Goal: Information Seeking & Learning: Learn about a topic

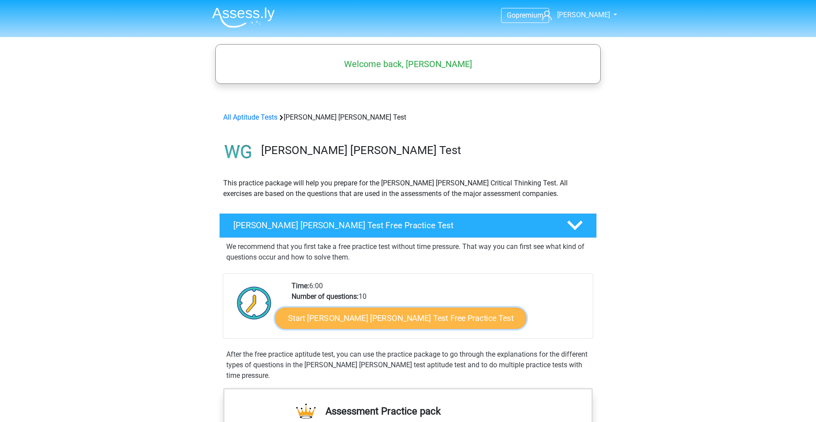
click at [378, 317] on link "Start Watson Glaser Test Free Practice Test" at bounding box center [400, 317] width 251 height 21
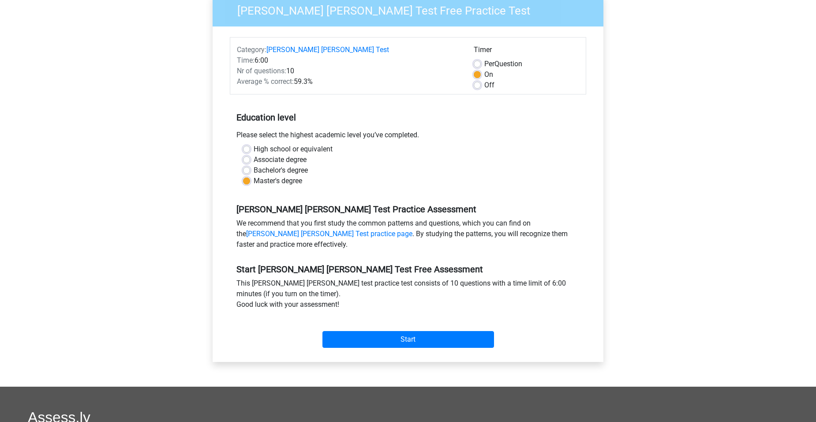
scroll to position [44, 0]
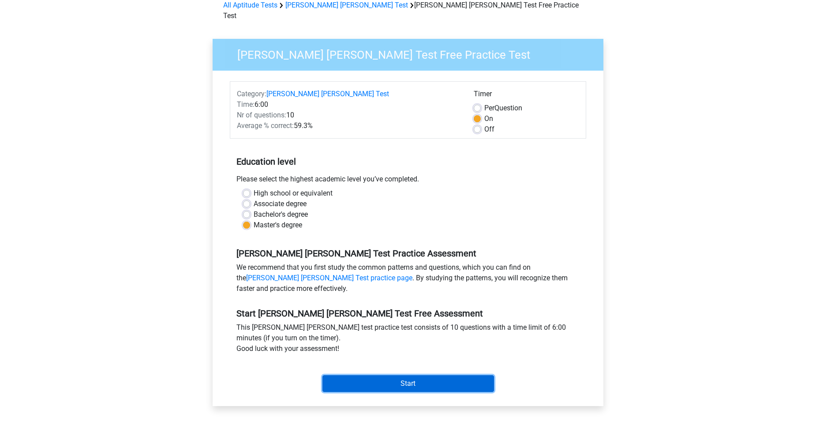
click at [408, 375] on input "Start" at bounding box center [408, 383] width 172 height 17
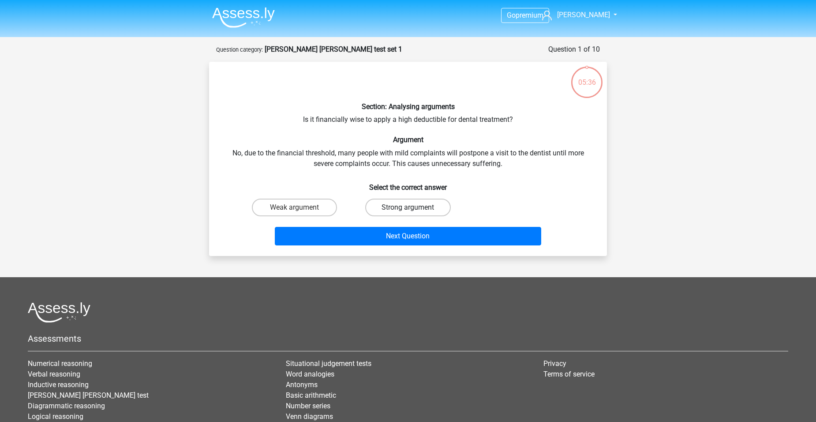
click at [404, 202] on label "Strong argument" at bounding box center [407, 207] width 85 height 18
click at [408, 207] on input "Strong argument" at bounding box center [411, 210] width 6 height 6
radio input "true"
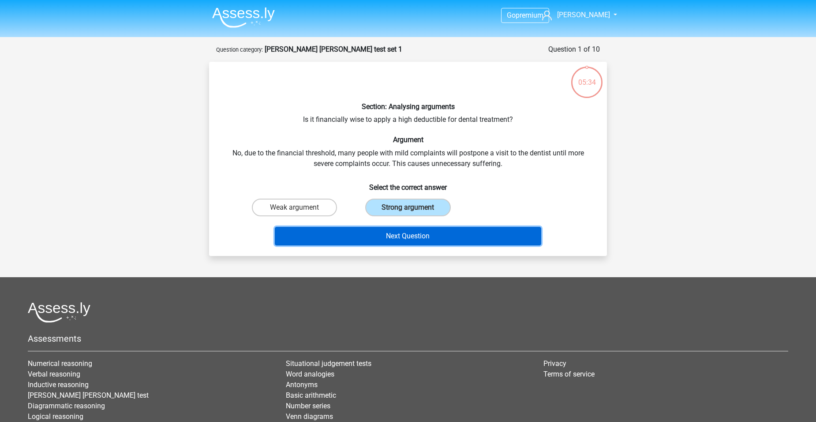
click at [418, 236] on button "Next Question" at bounding box center [408, 236] width 267 height 19
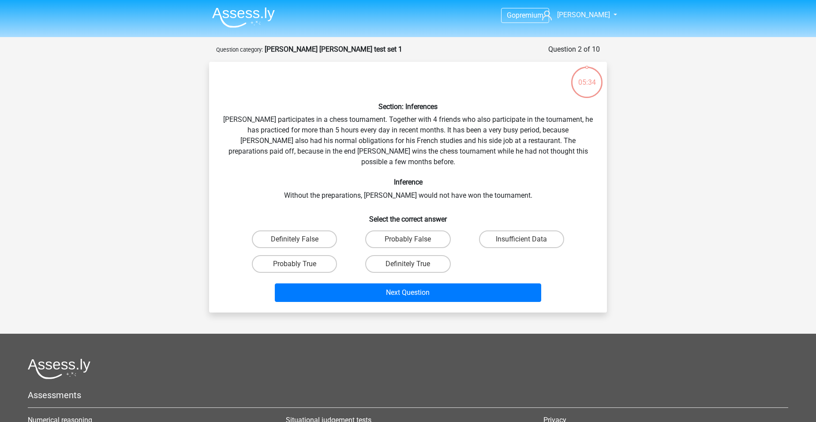
scroll to position [44, 0]
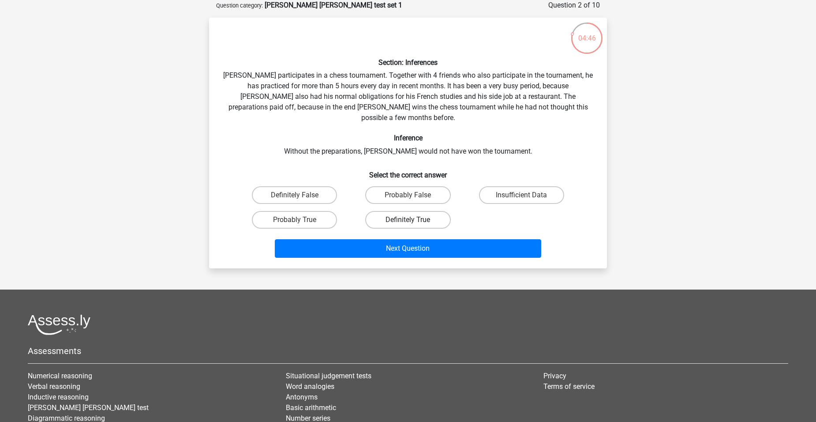
click at [415, 211] on label "Definitely True" at bounding box center [407, 220] width 85 height 18
click at [414, 220] on input "Definitely True" at bounding box center [411, 223] width 6 height 6
radio input "true"
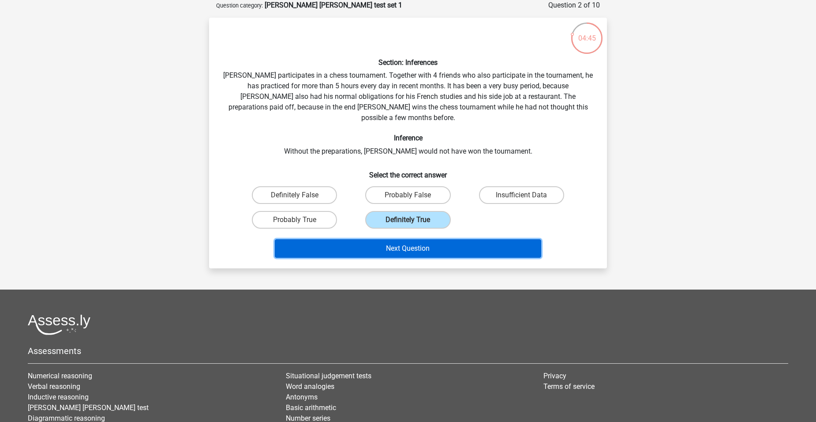
click at [407, 239] on button "Next Question" at bounding box center [408, 248] width 267 height 19
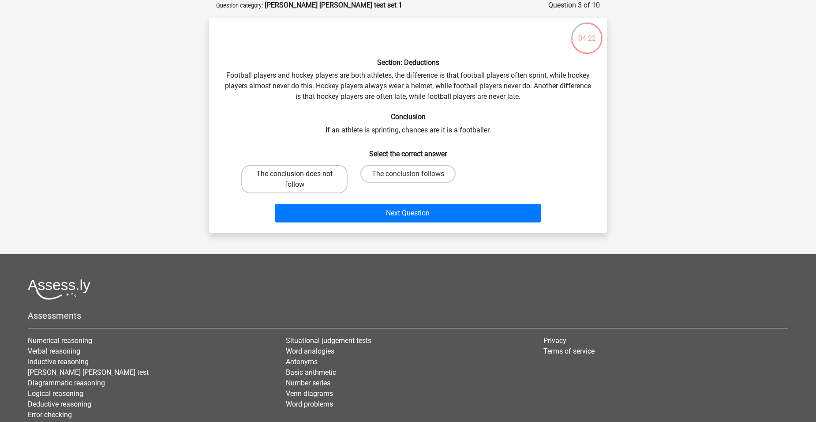
click at [284, 179] on label "The conclusion does not follow" at bounding box center [294, 179] width 106 height 28
click at [295, 179] on input "The conclusion does not follow" at bounding box center [298, 177] width 6 height 6
radio input "true"
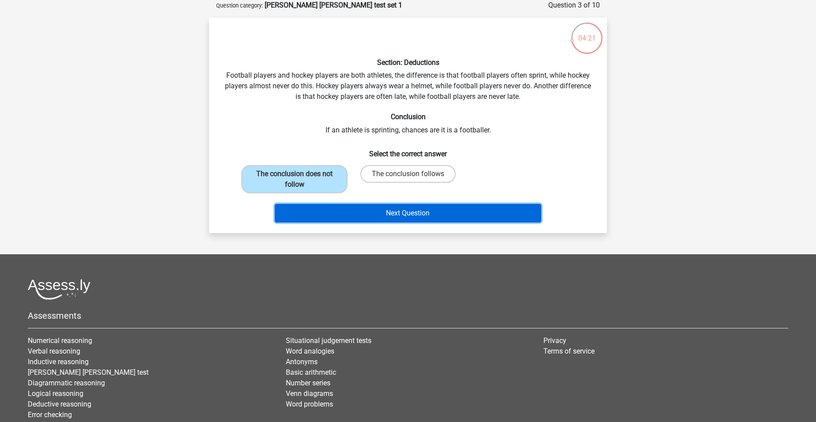
click at [412, 208] on button "Next Question" at bounding box center [408, 213] width 267 height 19
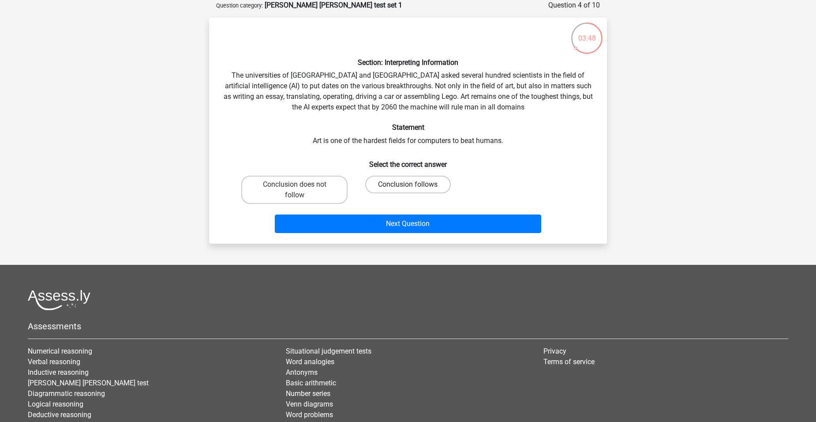
click at [418, 186] on label "Conclusion follows" at bounding box center [407, 185] width 85 height 18
click at [414, 186] on input "Conclusion follows" at bounding box center [411, 187] width 6 height 6
radio input "true"
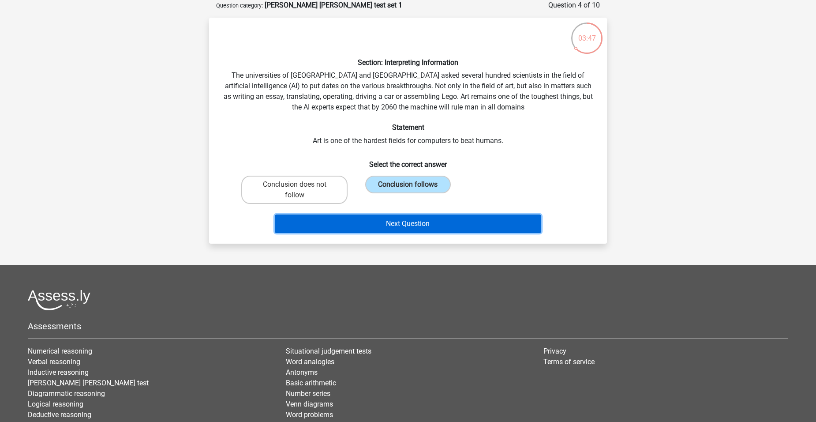
click at [408, 224] on button "Next Question" at bounding box center [408, 223] width 267 height 19
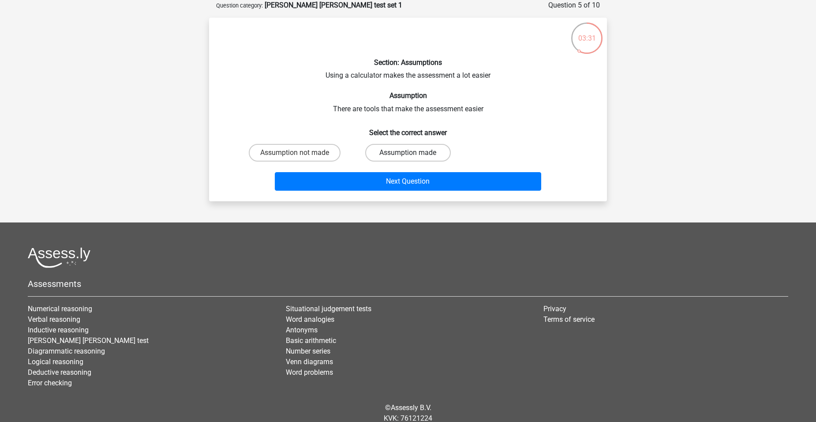
click at [423, 150] on label "Assumption made" at bounding box center [407, 153] width 85 height 18
click at [414, 153] on input "Assumption made" at bounding box center [411, 156] width 6 height 6
radio input "true"
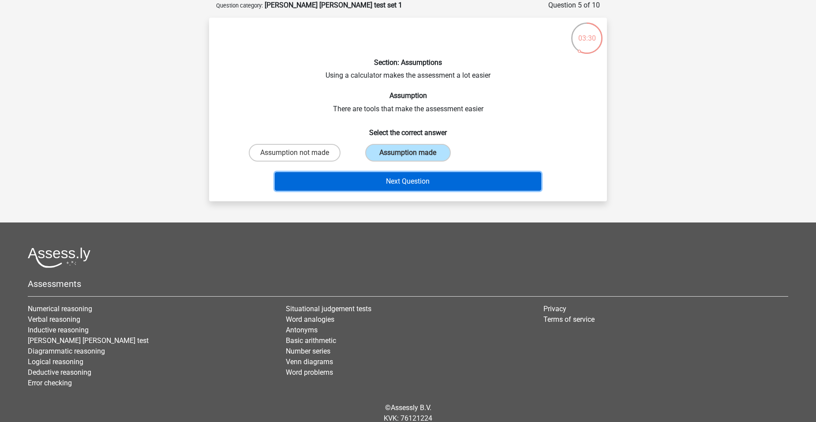
click at [430, 174] on button "Next Question" at bounding box center [408, 181] width 267 height 19
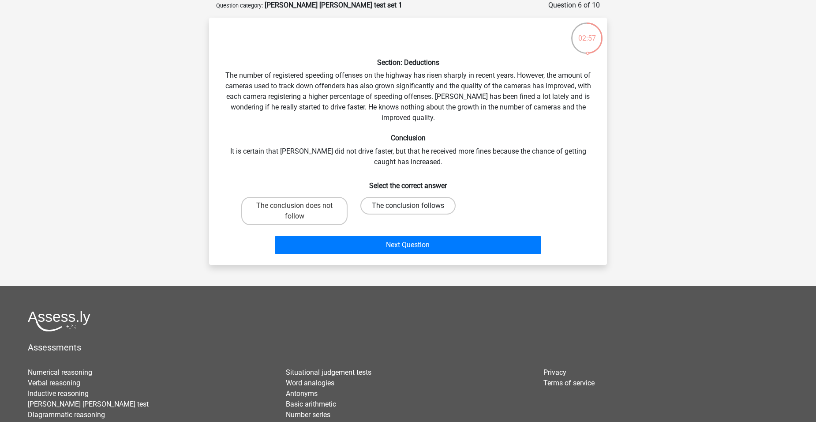
click at [406, 204] on label "The conclusion follows" at bounding box center [407, 206] width 95 height 18
click at [408, 206] on input "The conclusion follows" at bounding box center [411, 209] width 6 height 6
radio input "true"
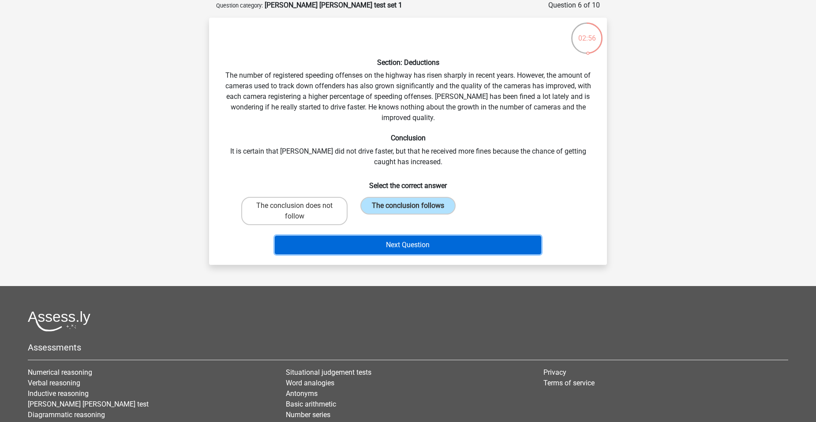
click at [413, 239] on button "Next Question" at bounding box center [408, 245] width 267 height 19
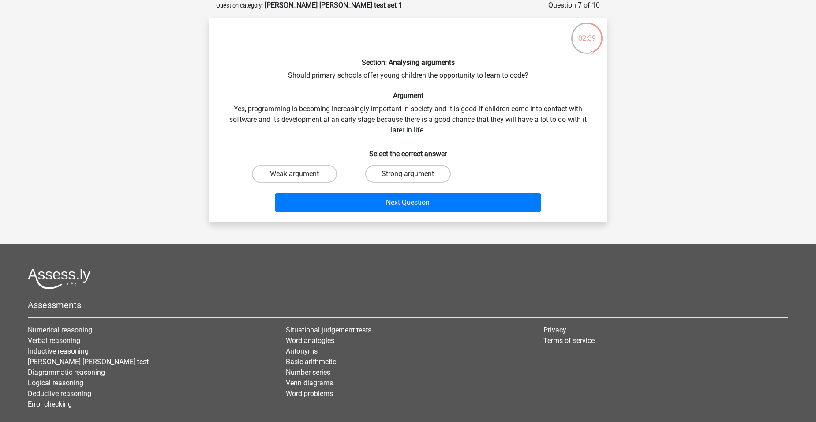
click at [397, 170] on label "Strong argument" at bounding box center [407, 174] width 85 height 18
click at [408, 174] on input "Strong argument" at bounding box center [411, 177] width 6 height 6
radio input "true"
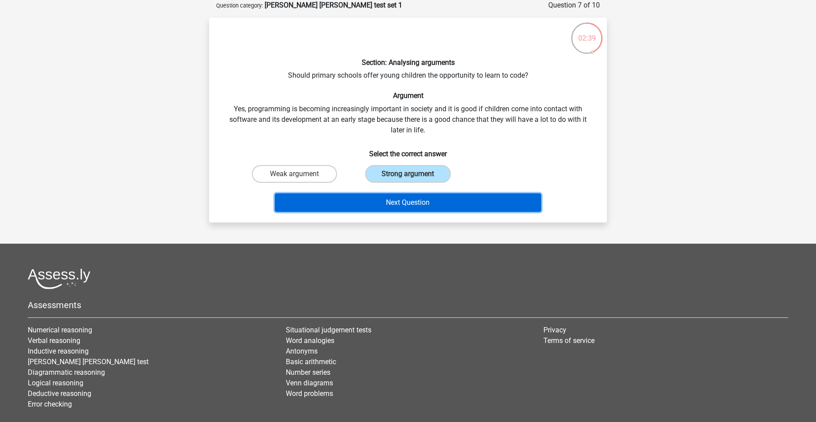
click at [407, 199] on button "Next Question" at bounding box center [408, 202] width 267 height 19
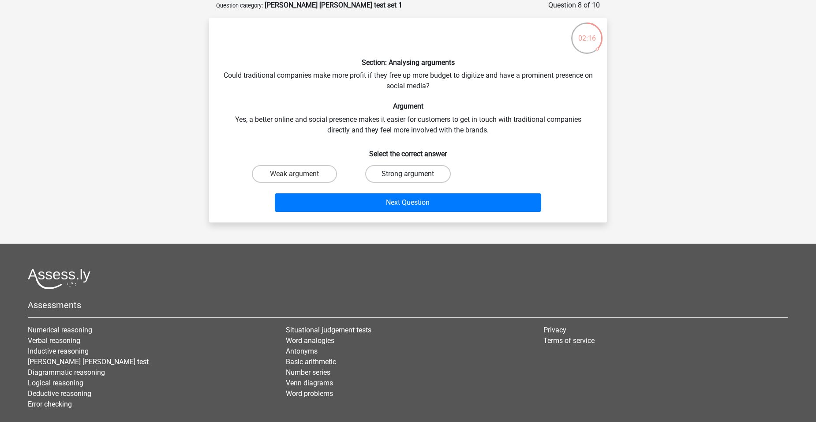
click at [418, 171] on label "Strong argument" at bounding box center [407, 174] width 85 height 18
click at [414, 174] on input "Strong argument" at bounding box center [411, 177] width 6 height 6
radio input "true"
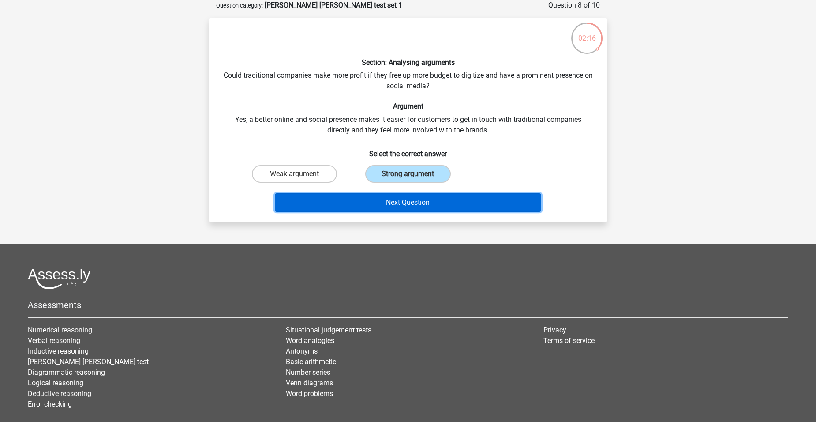
click at [421, 202] on button "Next Question" at bounding box center [408, 202] width 267 height 19
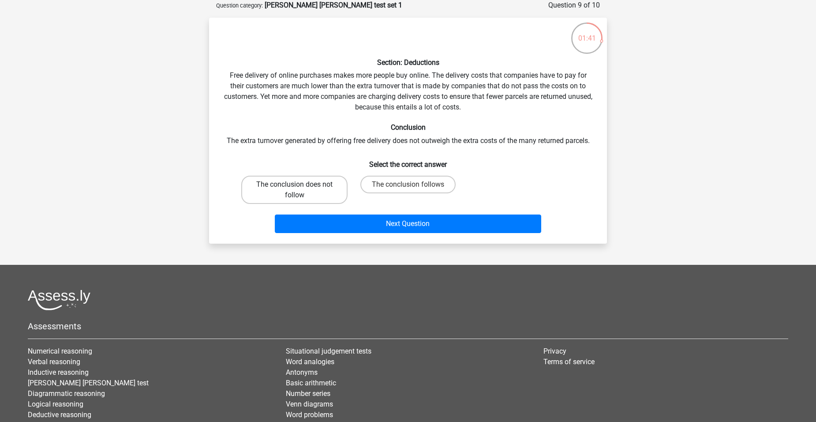
click at [298, 183] on label "The conclusion does not follow" at bounding box center [294, 190] width 106 height 28
click at [298, 184] on input "The conclusion does not follow" at bounding box center [298, 187] width 6 height 6
radio input "true"
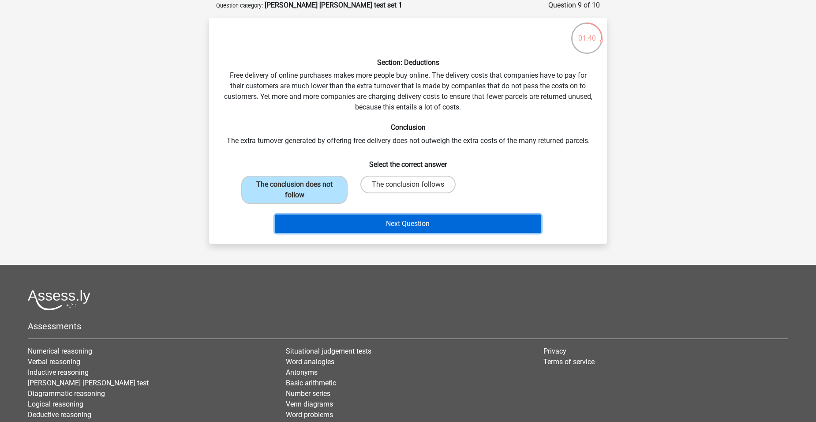
click at [393, 219] on button "Next Question" at bounding box center [408, 223] width 267 height 19
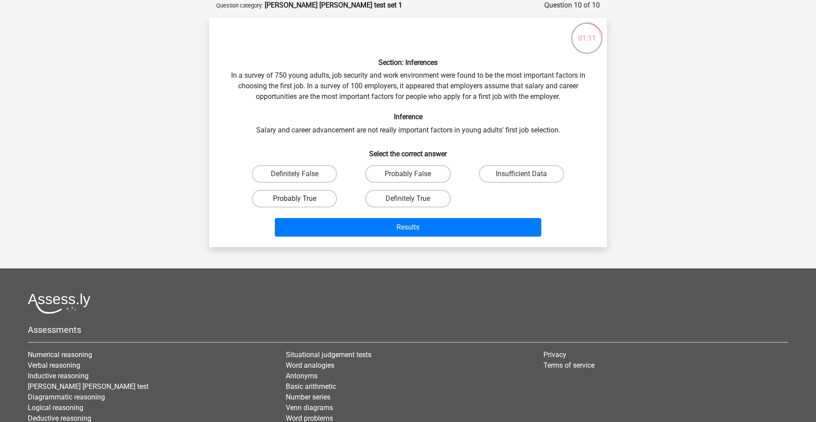
click at [313, 194] on label "Probably True" at bounding box center [294, 199] width 85 height 18
click at [300, 198] on input "Probably True" at bounding box center [298, 201] width 6 height 6
radio input "true"
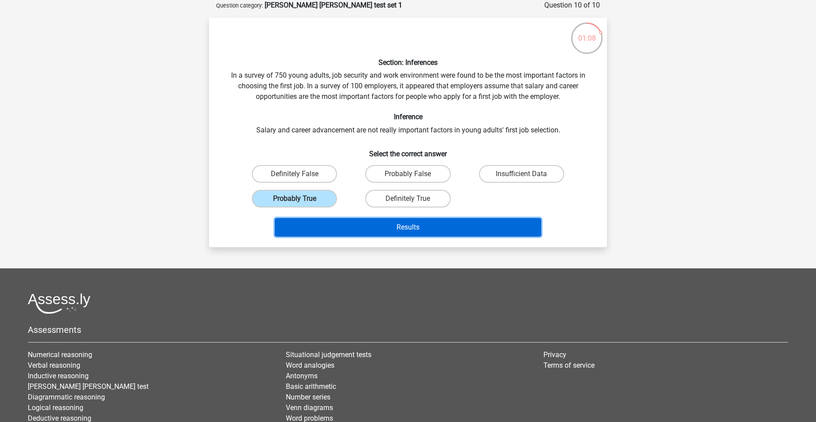
click at [386, 223] on button "Results" at bounding box center [408, 227] width 267 height 19
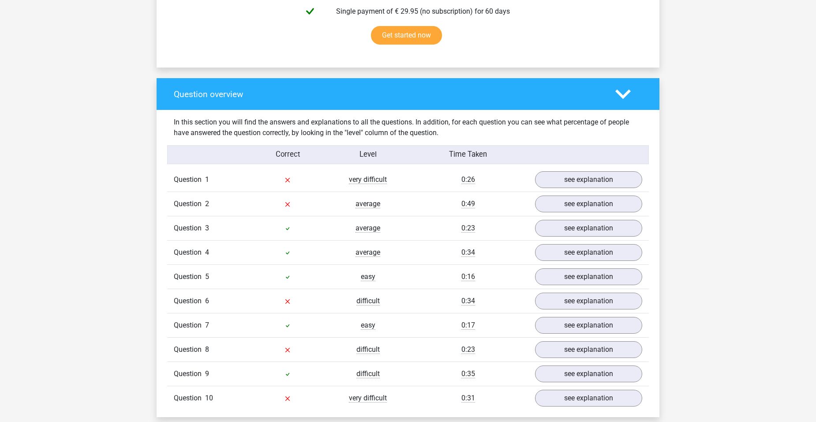
scroll to position [662, 0]
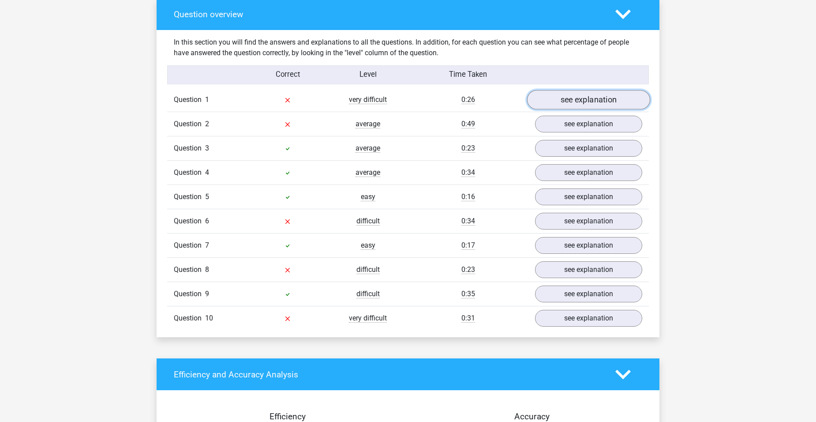
click at [591, 91] on link "see explanation" at bounding box center [588, 99] width 123 height 19
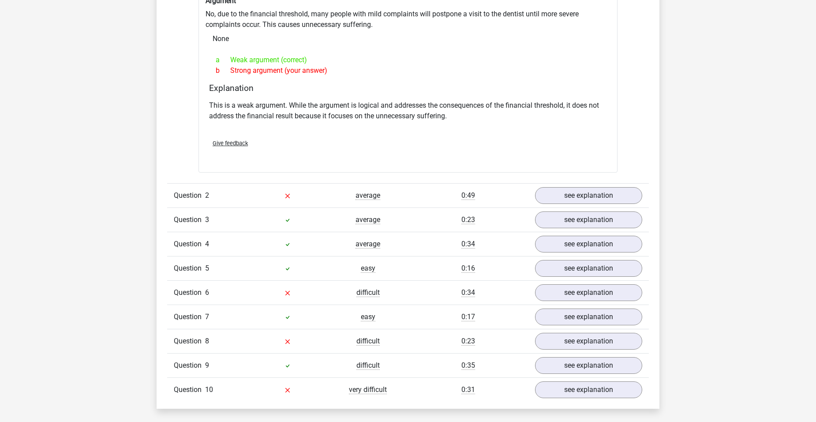
scroll to position [838, 0]
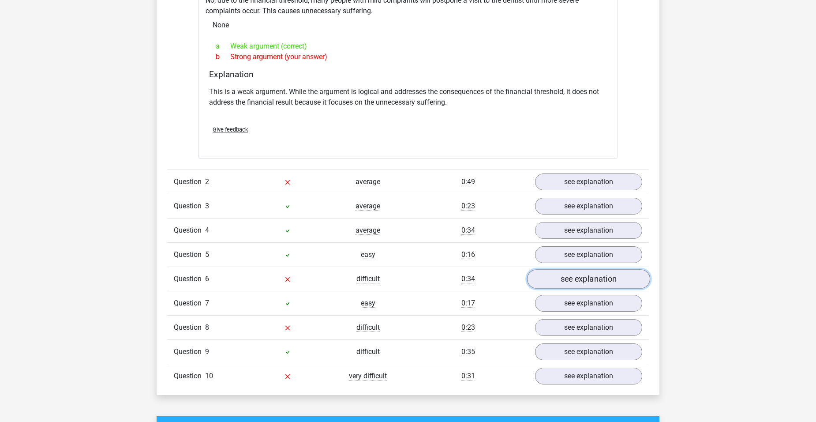
click at [573, 275] on link "see explanation" at bounding box center [588, 278] width 123 height 19
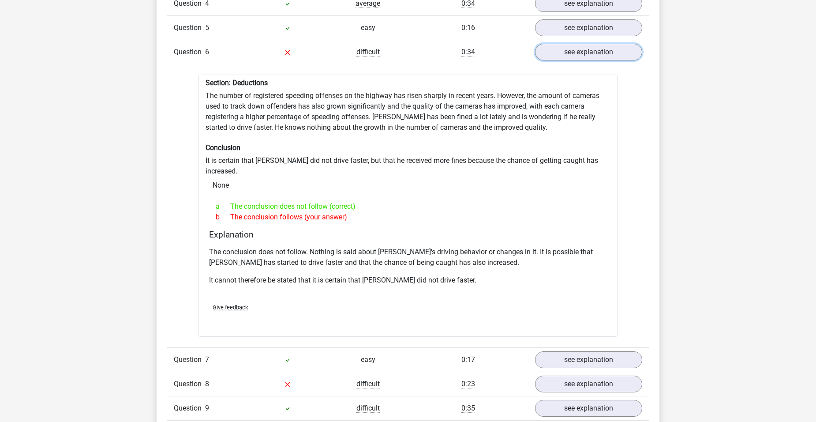
scroll to position [1103, 0]
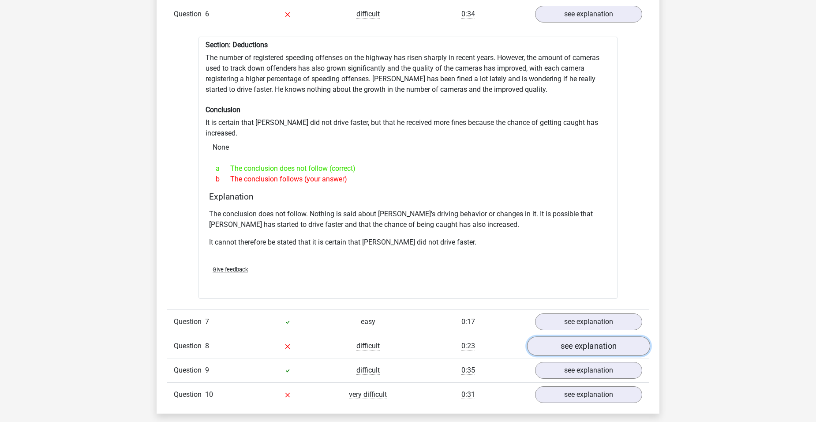
click at [594, 337] on link "see explanation" at bounding box center [588, 346] width 123 height 19
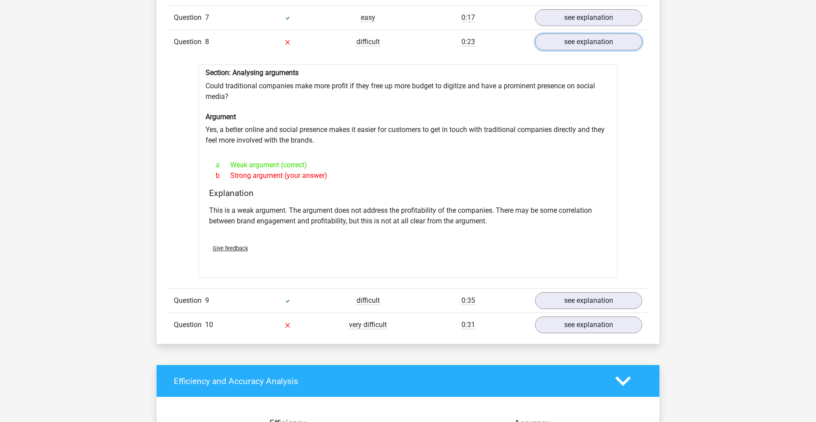
scroll to position [1411, 0]
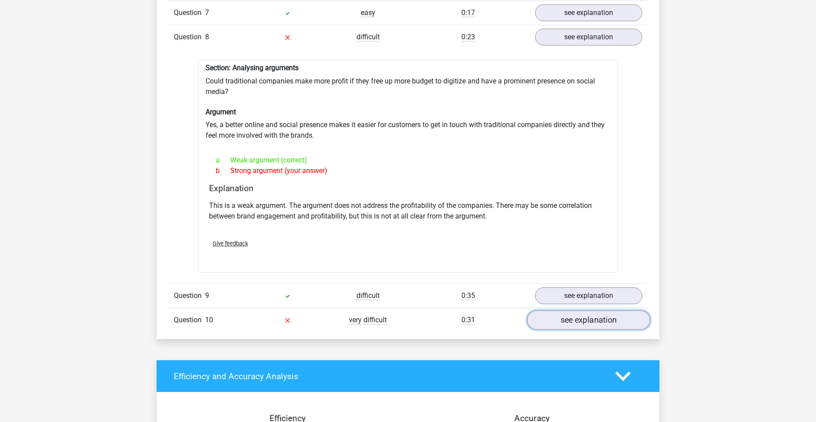
click at [583, 310] on link "see explanation" at bounding box center [588, 319] width 123 height 19
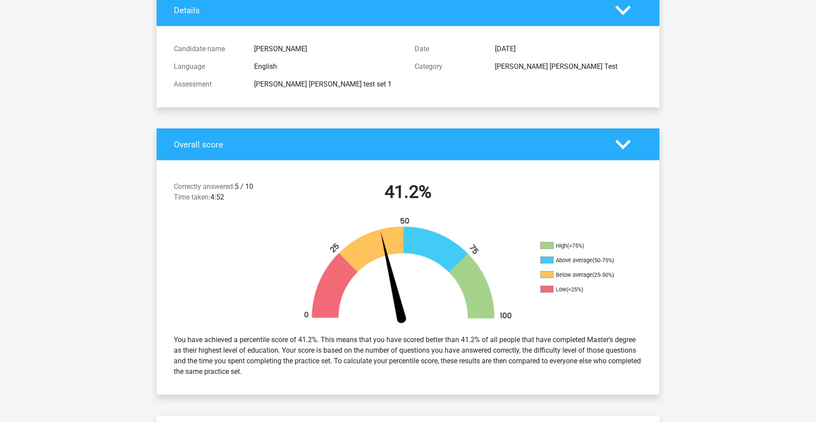
scroll to position [0, 0]
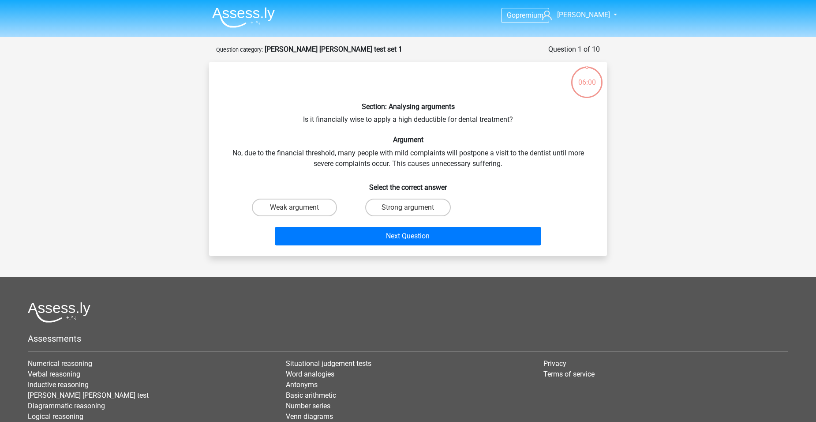
scroll to position [44, 0]
